Goal: Task Accomplishment & Management: Use online tool/utility

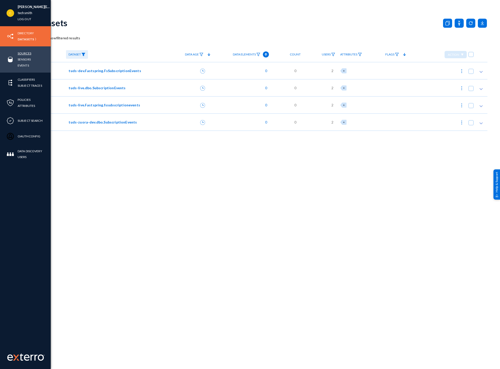
click at [27, 52] on link "Sources" at bounding box center [25, 53] width 14 height 6
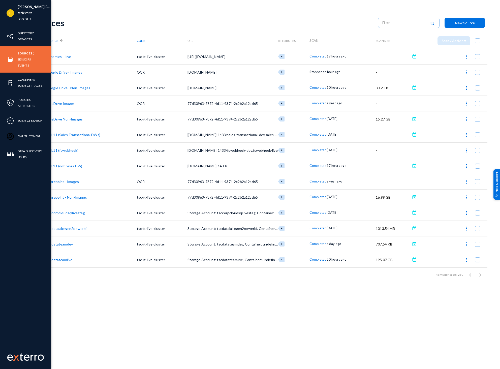
click at [28, 67] on link "Events" at bounding box center [23, 65] width 11 height 6
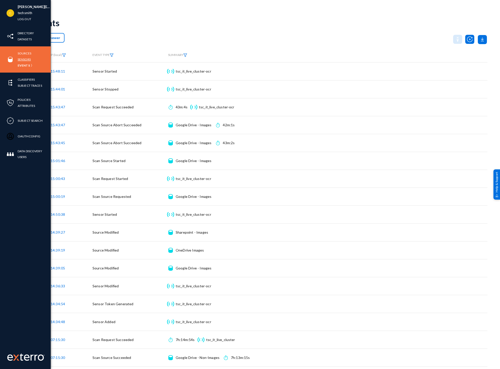
click at [24, 56] on link "Sensors" at bounding box center [24, 59] width 13 height 6
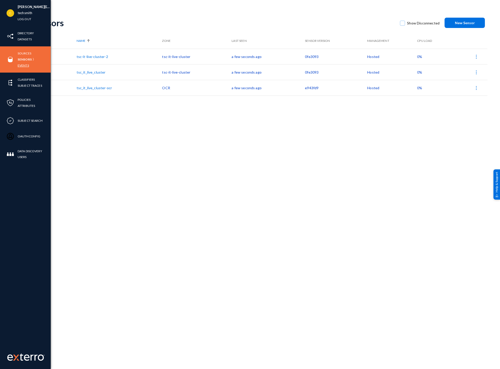
click at [23, 67] on link "Events" at bounding box center [23, 65] width 11 height 6
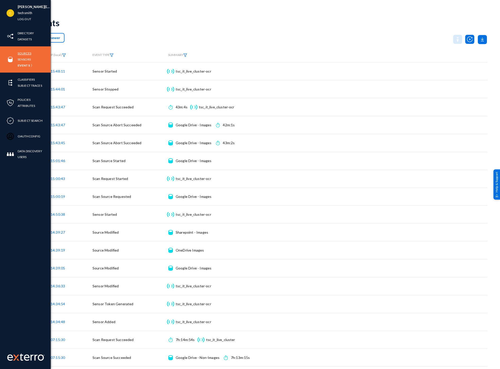
click at [20, 53] on link "Sources" at bounding box center [25, 53] width 14 height 6
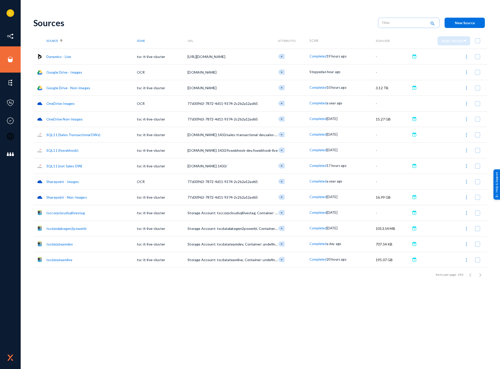
click at [467, 181] on img at bounding box center [466, 181] width 5 height 5
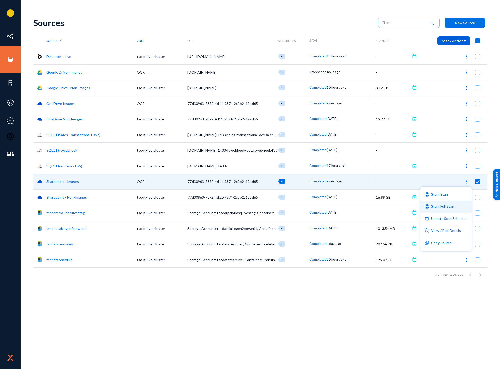
click at [442, 205] on button "Start Full Scan" at bounding box center [445, 206] width 51 height 12
checkbox input "false"
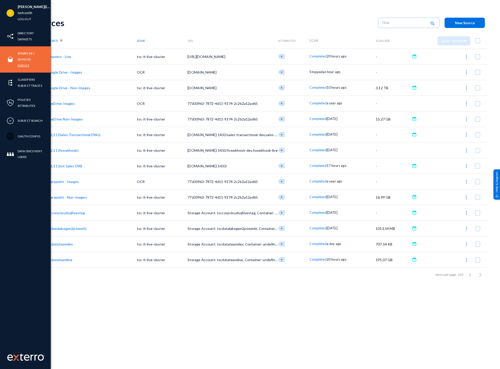
click at [21, 67] on link "Events" at bounding box center [23, 65] width 11 height 6
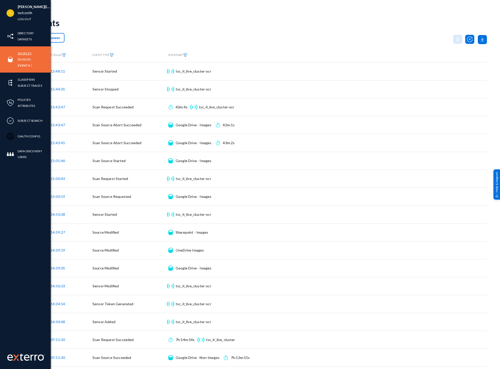
click at [18, 51] on link "Sources" at bounding box center [25, 53] width 14 height 6
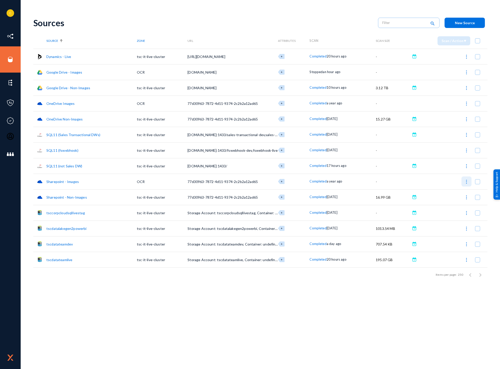
click at [466, 179] on img at bounding box center [466, 181] width 5 height 5
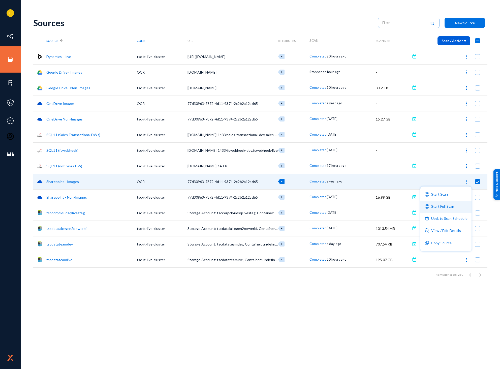
click at [446, 203] on button "Start Full Scan" at bounding box center [445, 206] width 51 height 12
checkbox input "false"
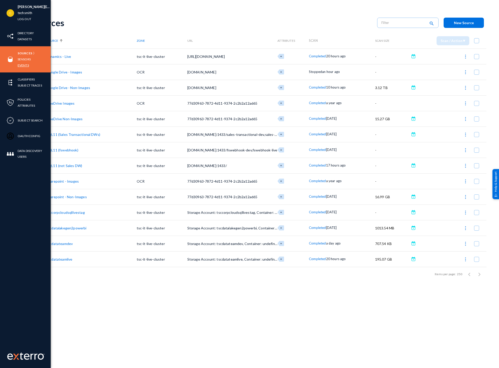
click at [26, 64] on link "Events" at bounding box center [23, 65] width 11 height 6
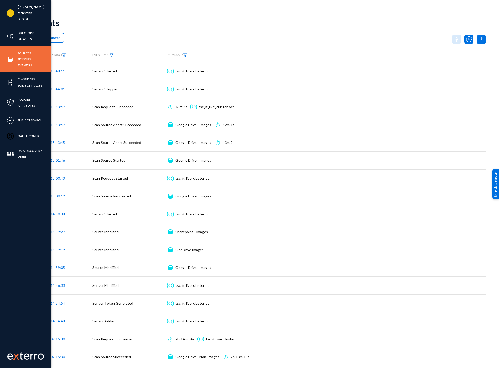
click at [20, 53] on link "Sources" at bounding box center [25, 53] width 14 height 6
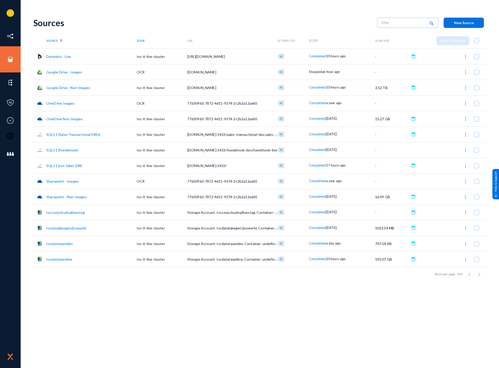
click at [466, 181] on img at bounding box center [465, 181] width 5 height 5
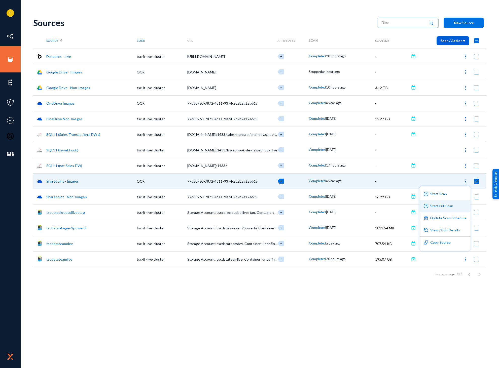
click at [443, 205] on button "Start Full Scan" at bounding box center [445, 206] width 51 height 12
checkbox input "false"
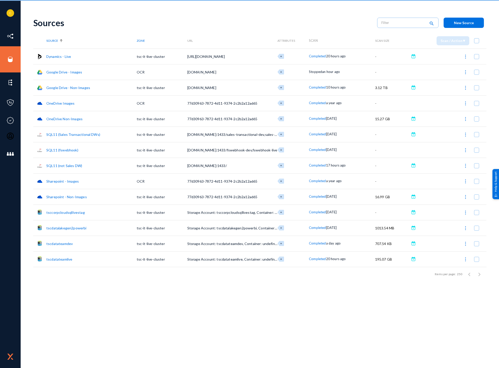
click at [464, 104] on img at bounding box center [465, 103] width 5 height 5
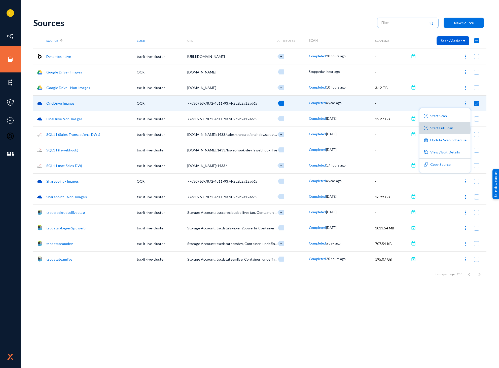
click at [436, 129] on button "Start Full Scan" at bounding box center [445, 128] width 51 height 12
checkbox input "false"
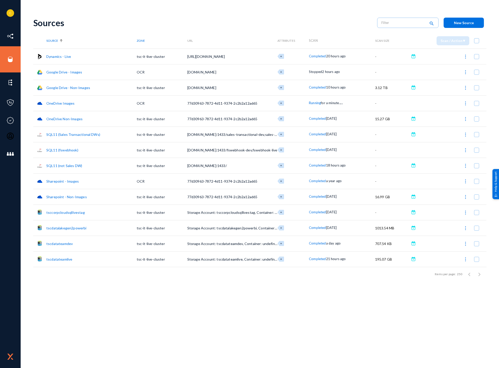
click at [316, 104] on span "Running" at bounding box center [315, 103] width 12 height 4
click at [315, 349] on div at bounding box center [249, 184] width 499 height 368
